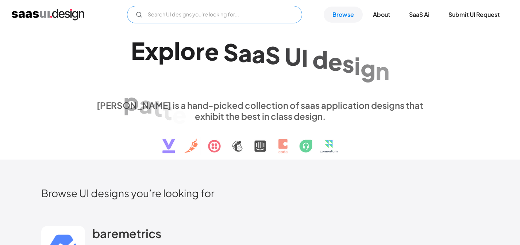
click at [208, 17] on input "Email Form" at bounding box center [214, 15] width 175 height 18
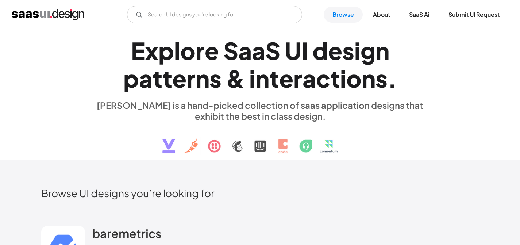
click at [367, 33] on div "E x p l o r e S a a S U I d e s i g n p a t t e r n s & i n t e r a c t i o n s…" at bounding box center [260, 94] width 336 height 131
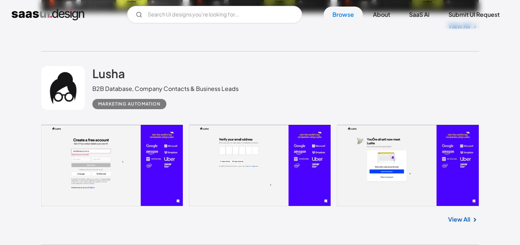
scroll to position [1938, 0]
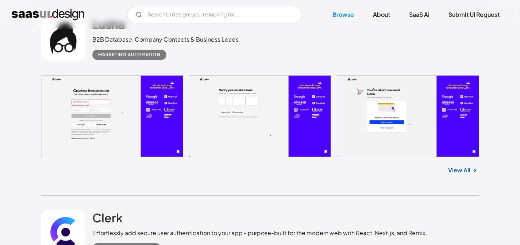
click at [67, 45] on link at bounding box center [63, 39] width 44 height 44
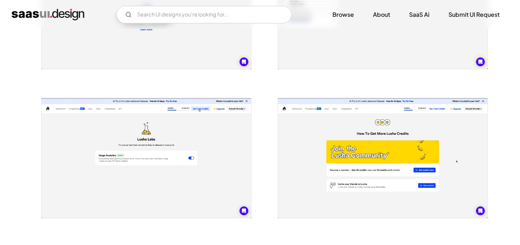
scroll to position [741, 0]
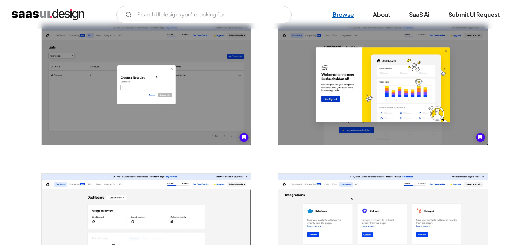
click at [339, 19] on link "Browse" at bounding box center [343, 15] width 39 height 16
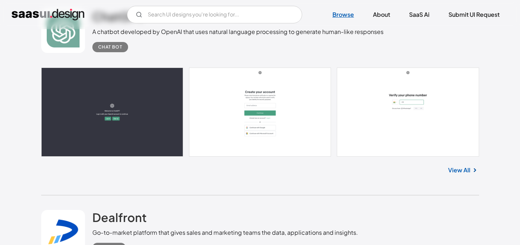
scroll to position [5020, 0]
